Goal: Find specific page/section: Find specific page/section

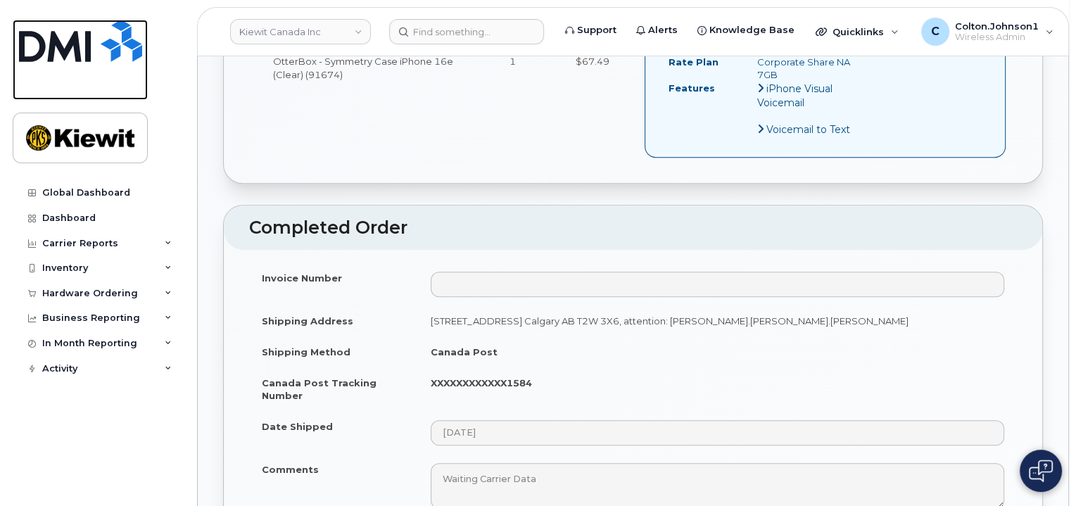
click at [83, 36] on img at bounding box center [80, 41] width 123 height 42
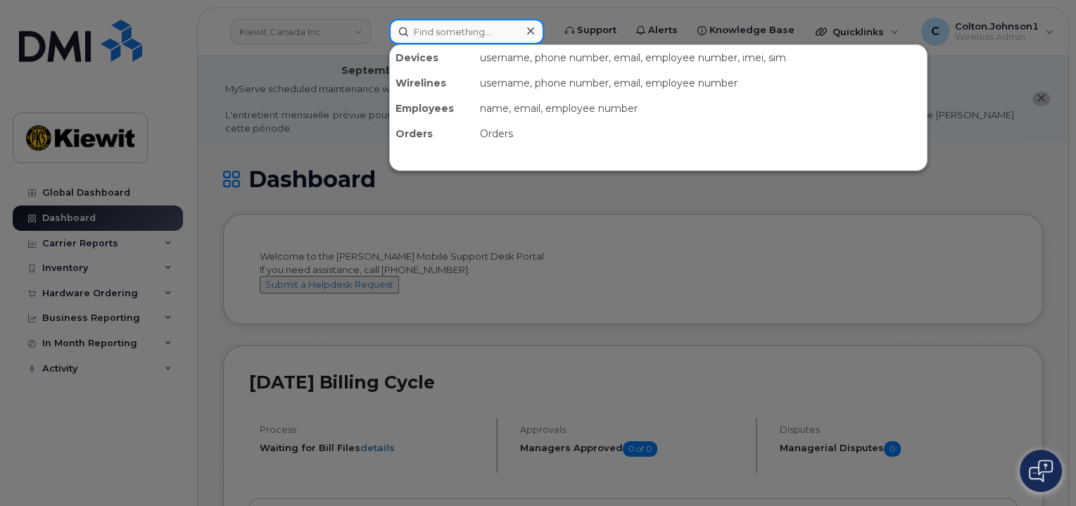
click at [478, 30] on input at bounding box center [466, 31] width 155 height 25
paste input "299546"
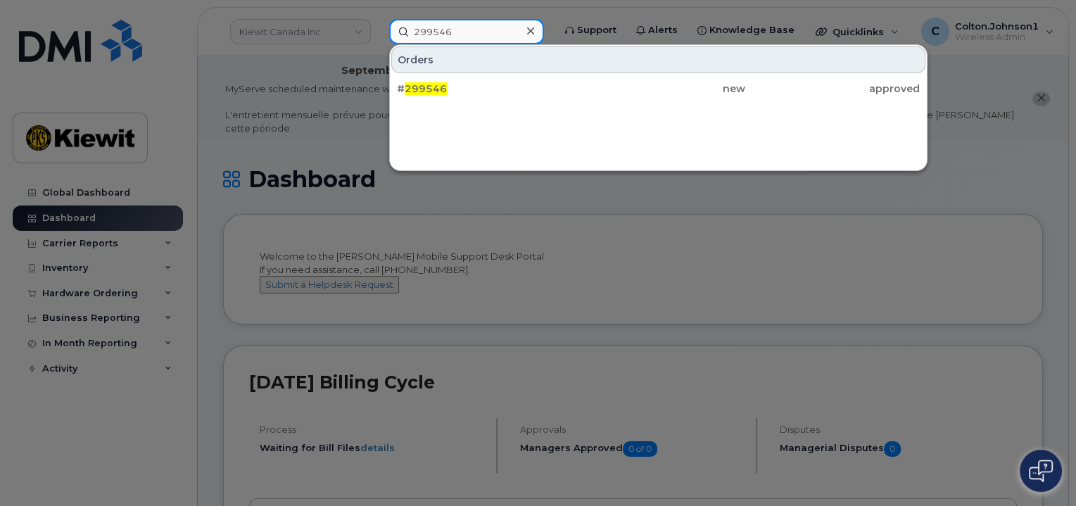
type input "299546"
click at [594, 75] on div "# 299546 new approved" at bounding box center [658, 89] width 537 height 28
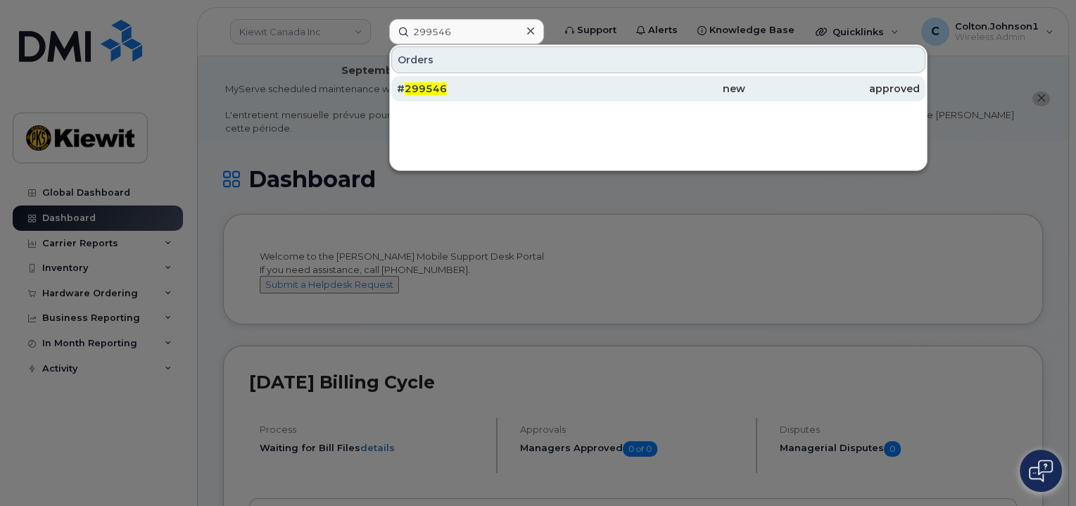
click at [594, 78] on div "new" at bounding box center [658, 88] width 174 height 25
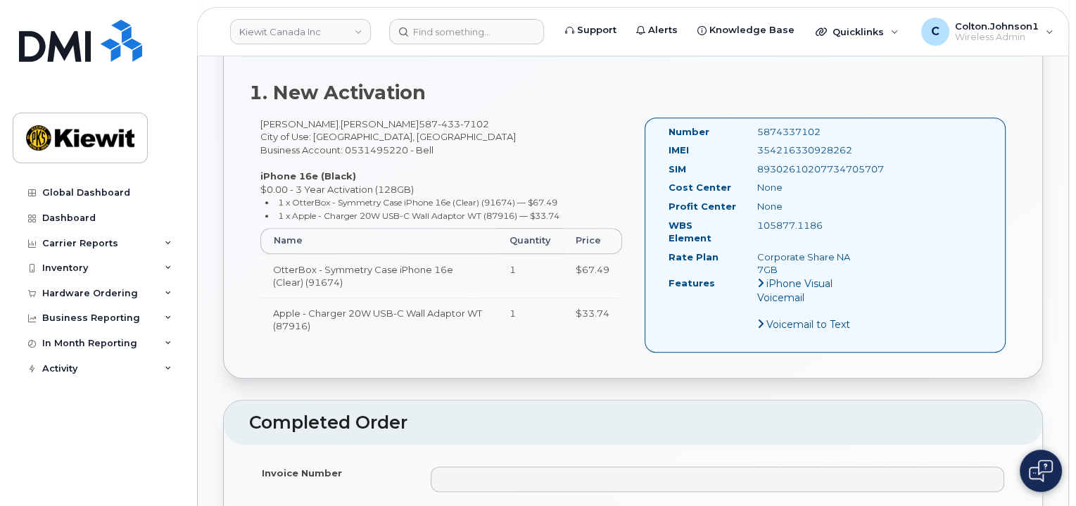
scroll to position [352, 0]
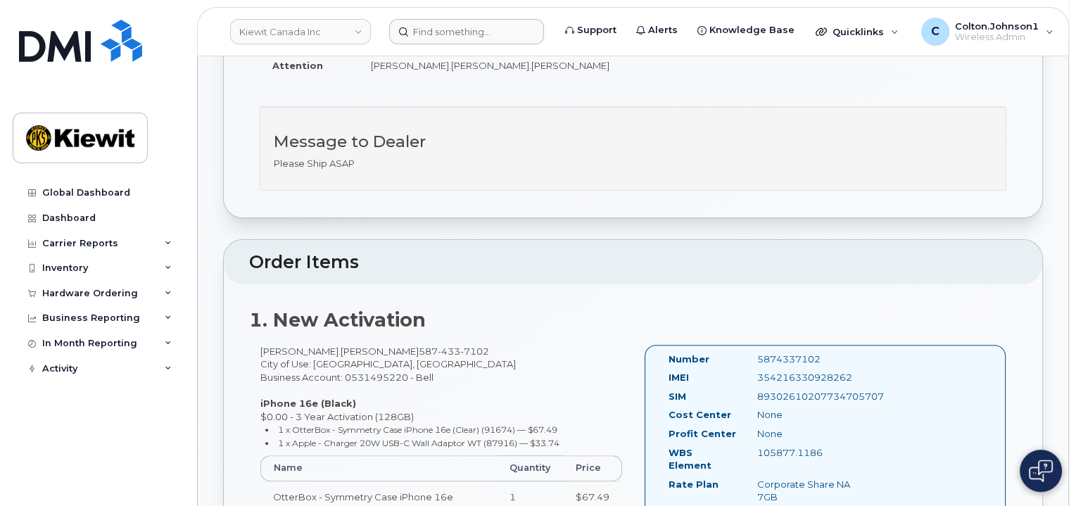
drag, startPoint x: 458, startPoint y: 13, endPoint x: 457, endPoint y: 21, distance: 7.9
click at [458, 13] on header "Kiewit Canada Inc Support Alerts Knowledge Base Quicklinks Suspend / Cancel Dev…" at bounding box center [633, 31] width 872 height 49
click at [457, 23] on input at bounding box center [466, 31] width 155 height 25
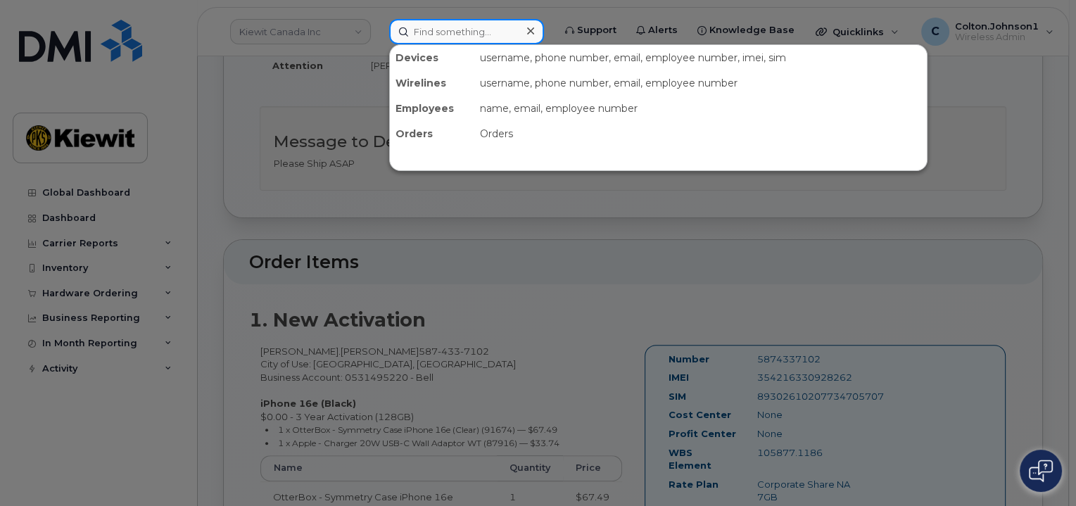
paste input "299420"
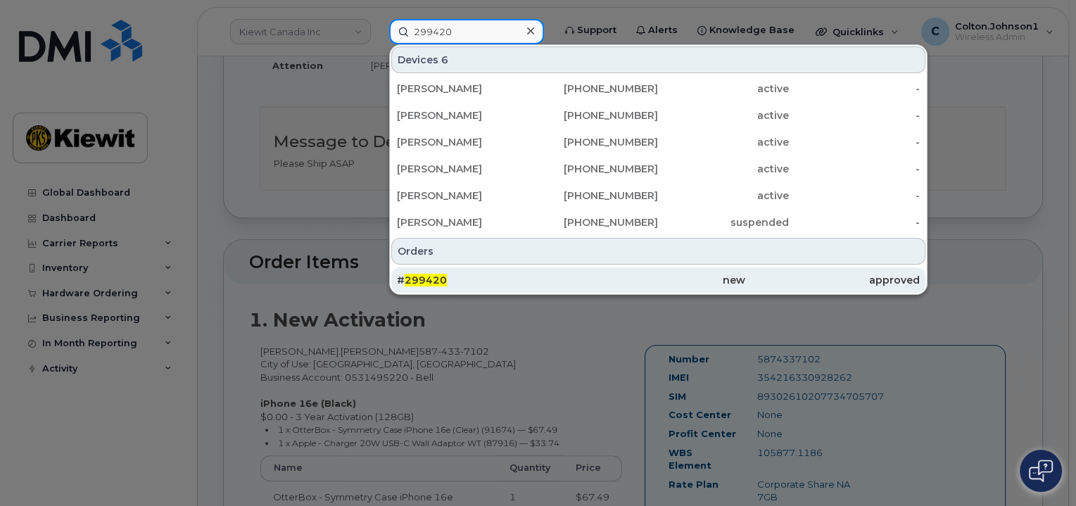
type input "299420"
click at [521, 274] on div "# 299420" at bounding box center [484, 280] width 174 height 14
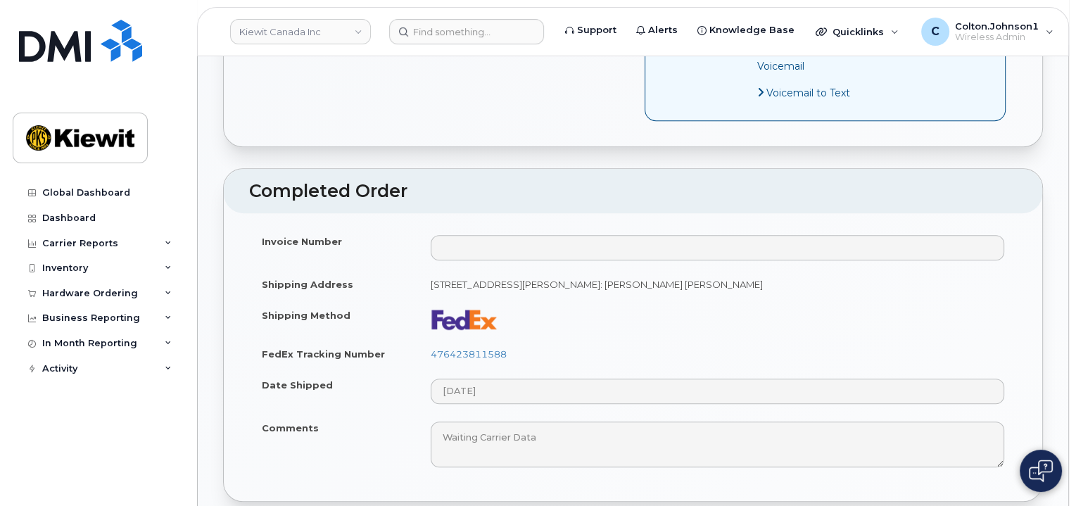
scroll to position [844, 0]
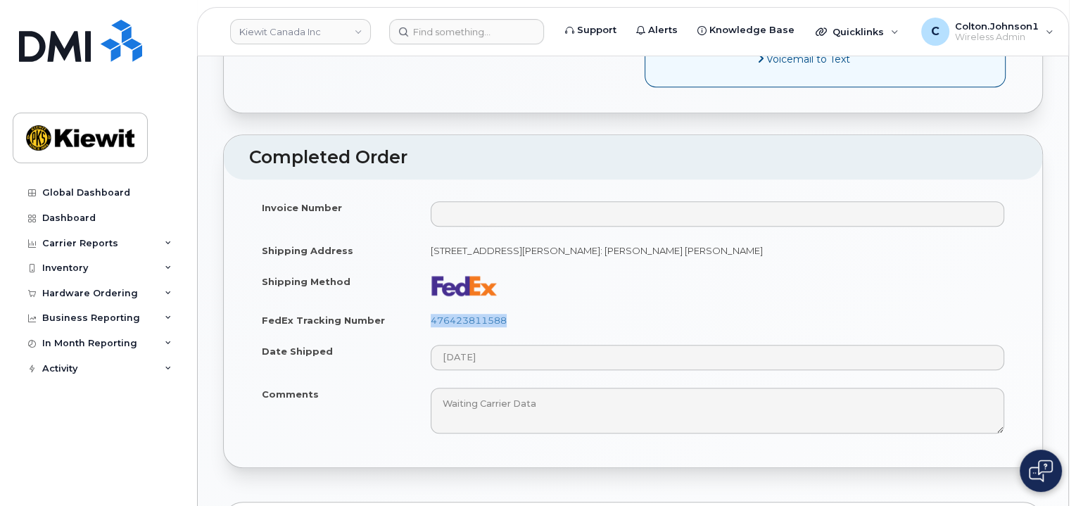
drag, startPoint x: 559, startPoint y: 294, endPoint x: 433, endPoint y: 300, distance: 126.1
click at [433, 305] on td "476423811588" at bounding box center [717, 320] width 599 height 31
copy link "476423811588"
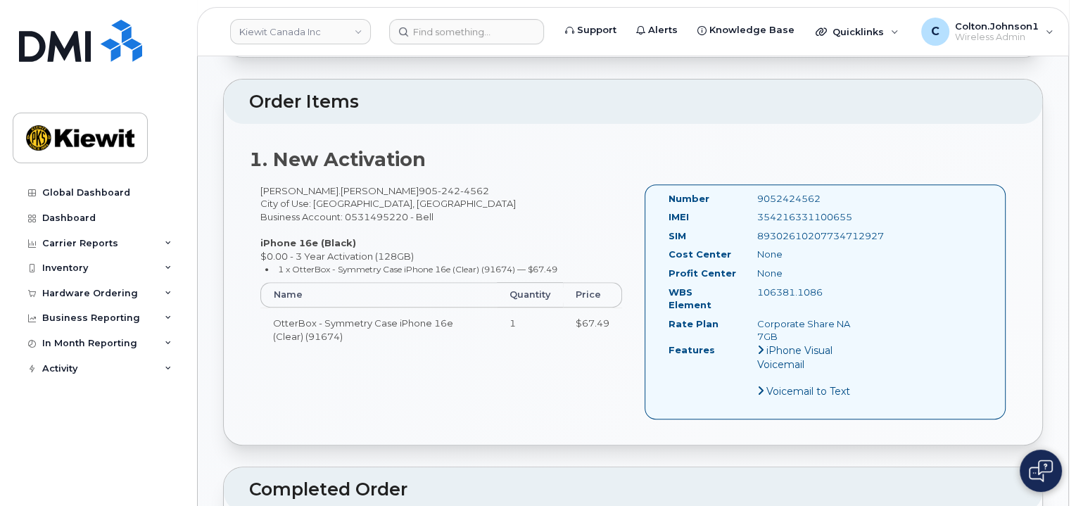
scroll to position [352, 0]
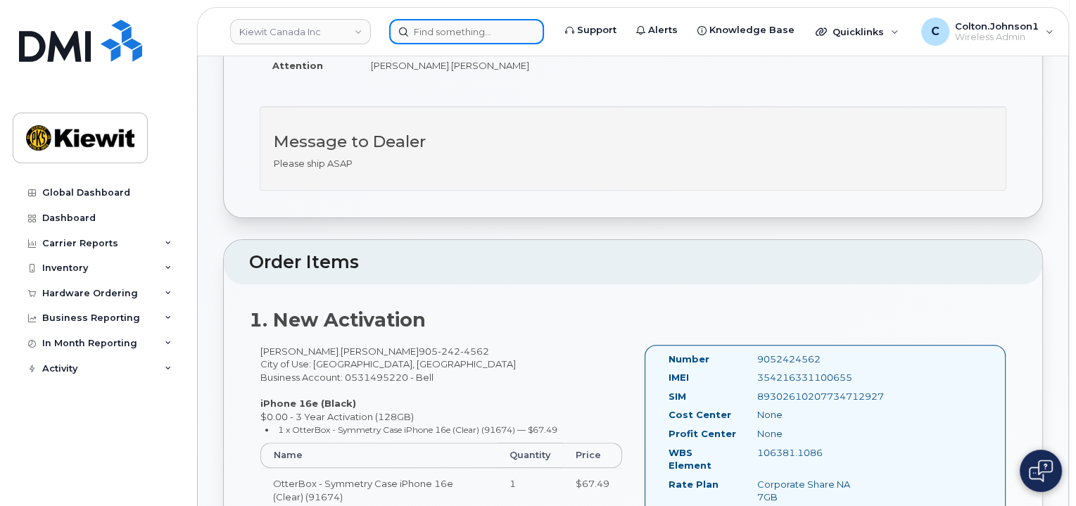
click at [421, 36] on input at bounding box center [466, 31] width 155 height 25
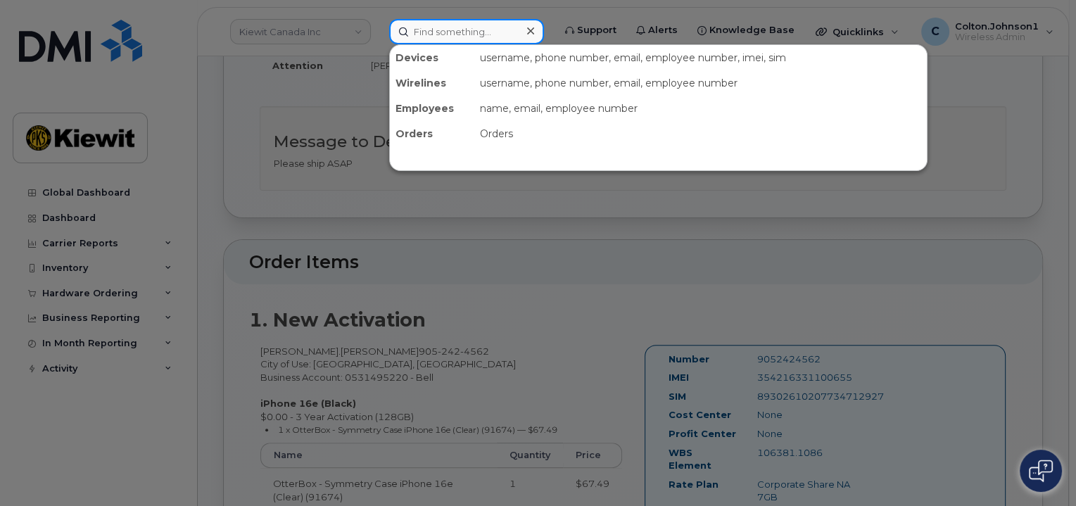
paste input "299640"
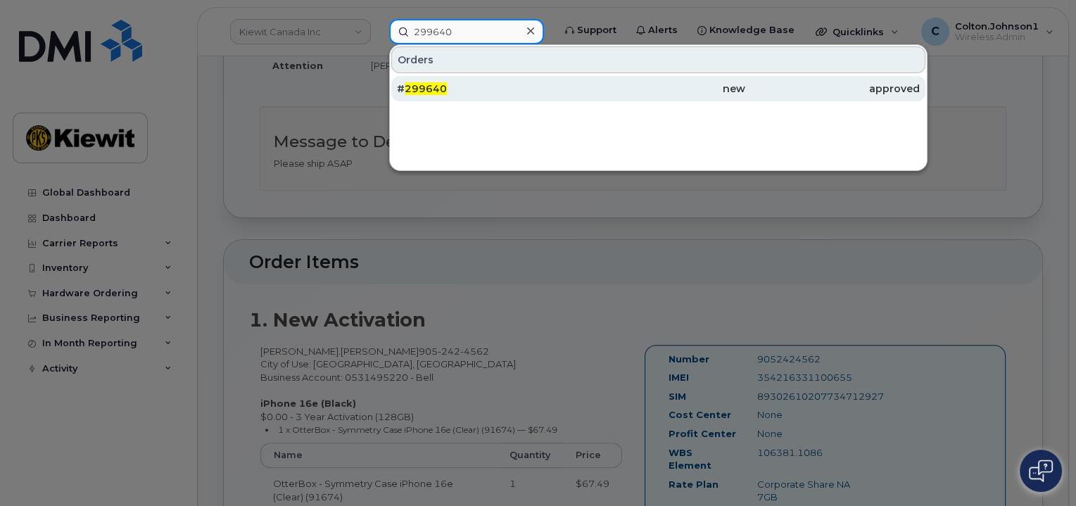
type input "299640"
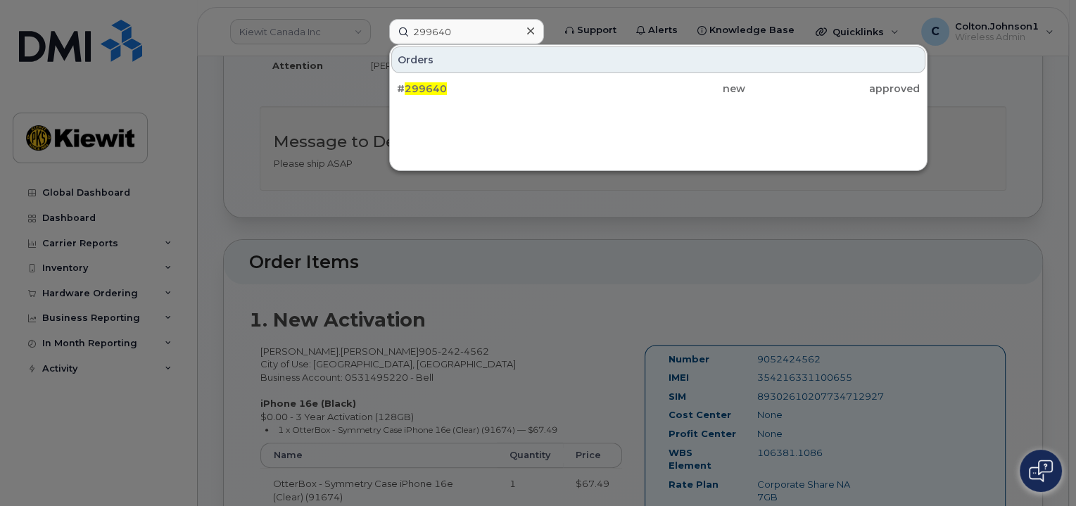
drag, startPoint x: 611, startPoint y: 86, endPoint x: 608, endPoint y: 101, distance: 15.0
click at [611, 86] on div "new" at bounding box center [658, 89] width 174 height 14
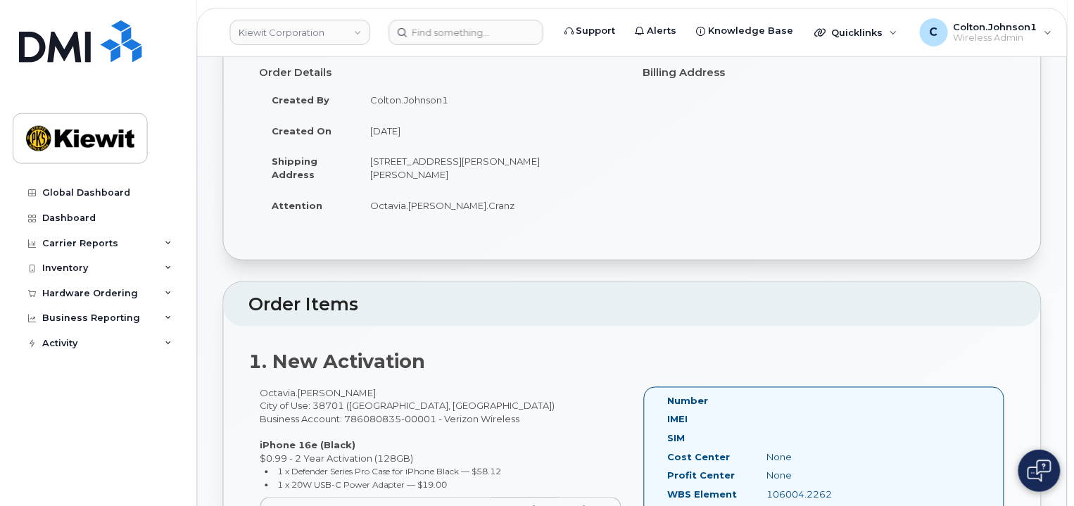
scroll to position [211, 0]
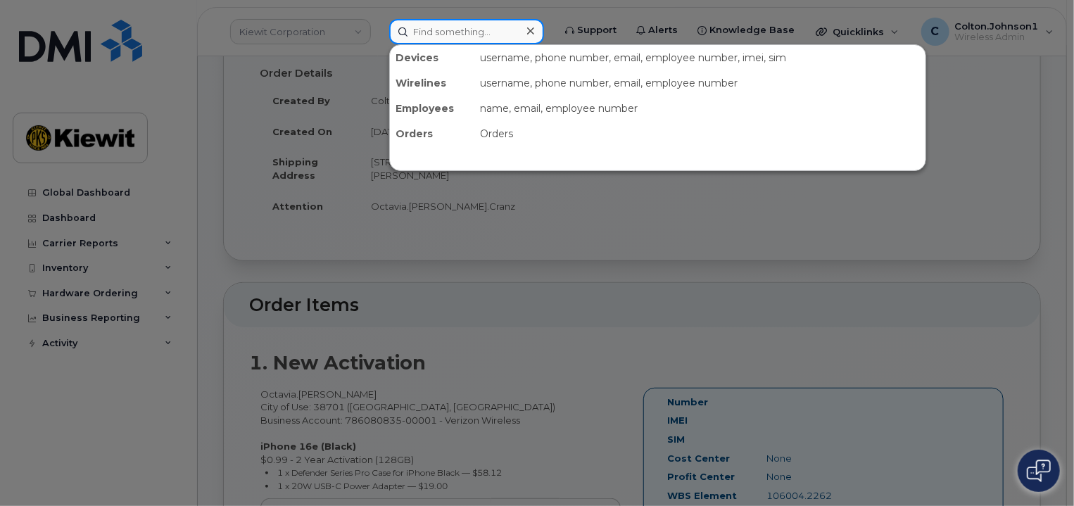
click at [488, 23] on input at bounding box center [466, 31] width 155 height 25
paste input "299605"
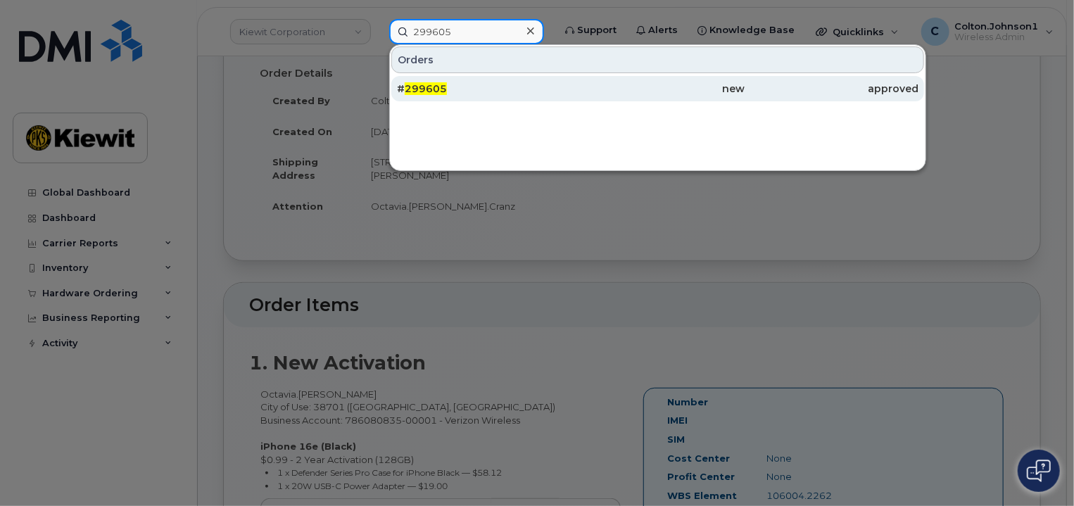
type input "299605"
click at [510, 87] on div "# 299605" at bounding box center [484, 89] width 174 height 14
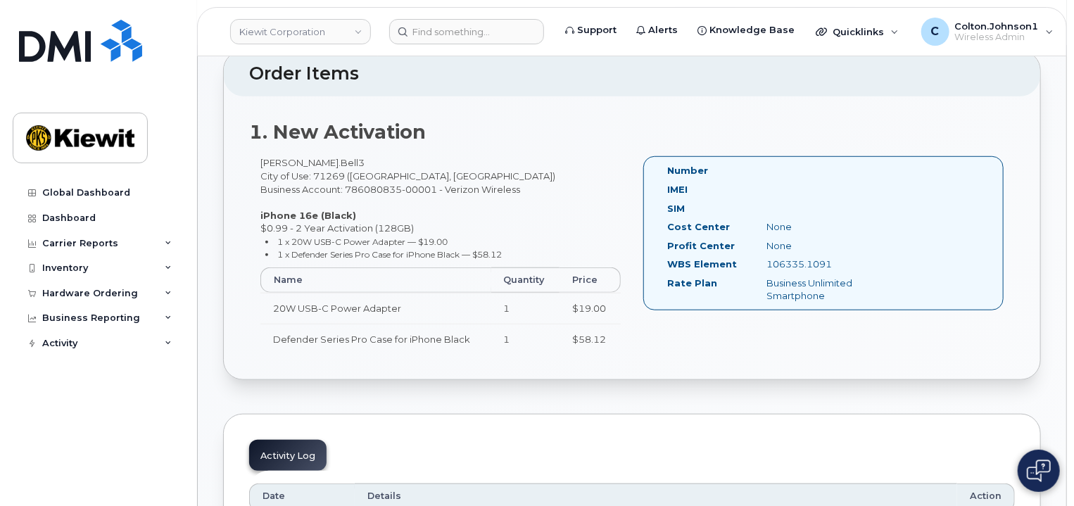
scroll to position [633, 0]
